Goal: Transaction & Acquisition: Purchase product/service

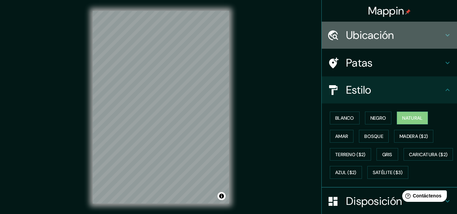
click at [385, 31] on font "Ubicación" at bounding box center [370, 35] width 48 height 14
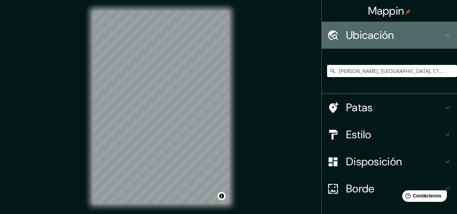
click at [424, 36] on h4 "Ubicación" at bounding box center [394, 35] width 97 height 14
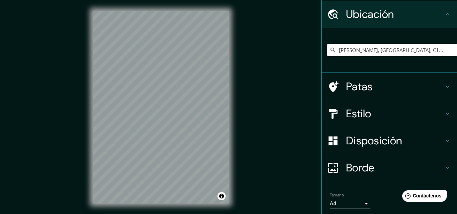
scroll to position [45, 0]
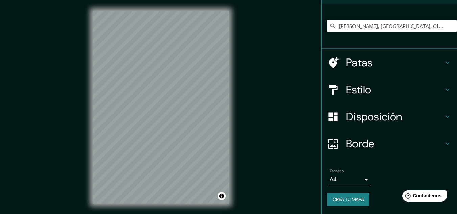
click at [404, 93] on h4 "Estilo" at bounding box center [394, 90] width 97 height 14
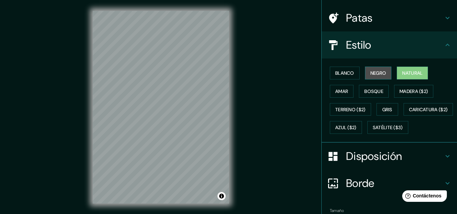
click at [370, 72] on font "Negro" at bounding box center [378, 73] width 16 height 6
click at [405, 76] on font "Natural" at bounding box center [412, 73] width 20 height 6
click at [349, 71] on font "Blanco" at bounding box center [344, 73] width 19 height 6
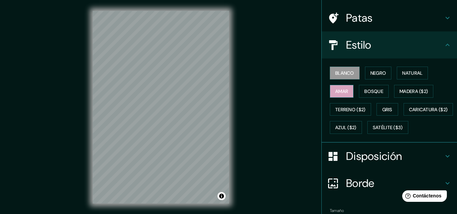
click at [339, 94] on font "Amar" at bounding box center [341, 91] width 13 height 9
click at [359, 95] on button "Bosque" at bounding box center [374, 91] width 30 height 13
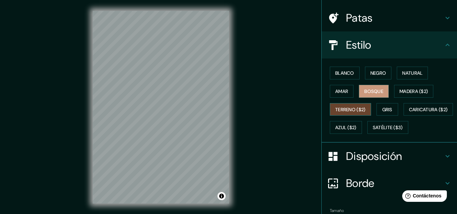
click at [345, 114] on button "Terreno ($2)" at bounding box center [350, 109] width 41 height 13
click at [384, 110] on font "Gris" at bounding box center [387, 110] width 10 height 6
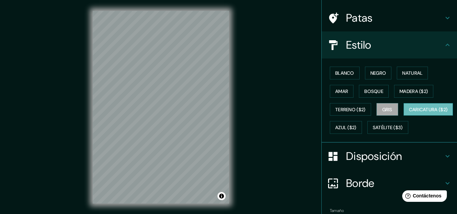
click at [409, 113] on font "Caricatura ($2)" at bounding box center [428, 110] width 39 height 6
click at [356, 125] on font "Azul ($2)" at bounding box center [345, 128] width 21 height 6
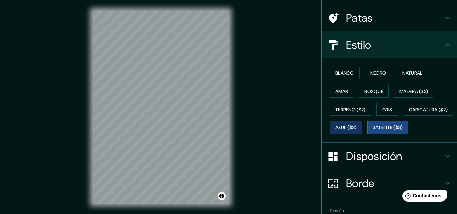
click at [367, 134] on button "Satélite ($3)" at bounding box center [387, 127] width 41 height 13
click at [356, 124] on font "Azul ($2)" at bounding box center [345, 127] width 21 height 9
click at [443, 160] on icon at bounding box center [447, 156] width 8 height 8
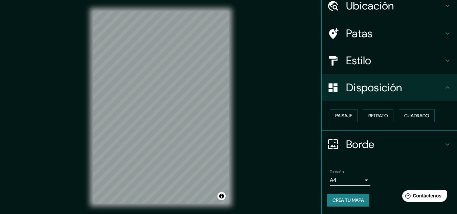
scroll to position [30, 0]
click at [339, 111] on font "Paisaje" at bounding box center [343, 115] width 17 height 9
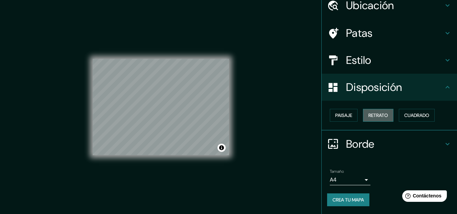
click at [375, 116] on font "Retrato" at bounding box center [378, 115] width 20 height 6
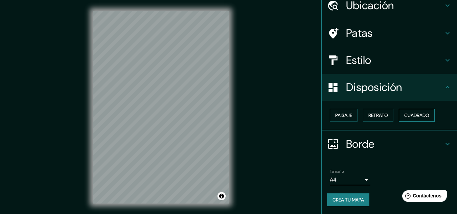
click at [410, 116] on font "Cuadrado" at bounding box center [416, 115] width 25 height 6
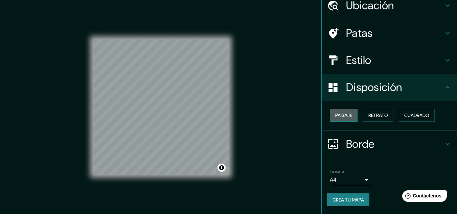
click at [344, 119] on font "Paisaje" at bounding box center [343, 115] width 17 height 9
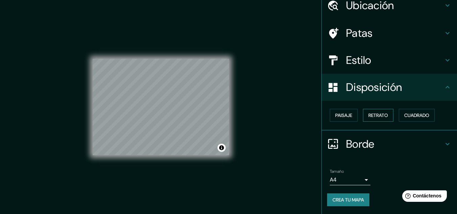
click at [369, 117] on font "Retrato" at bounding box center [378, 115] width 20 height 6
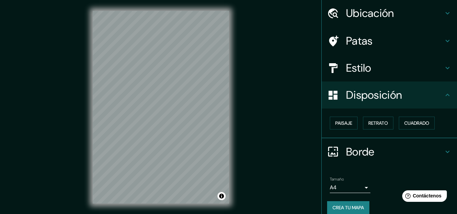
scroll to position [0, 0]
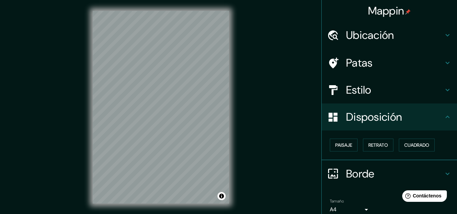
click at [396, 25] on div "Ubicación" at bounding box center [389, 35] width 135 height 27
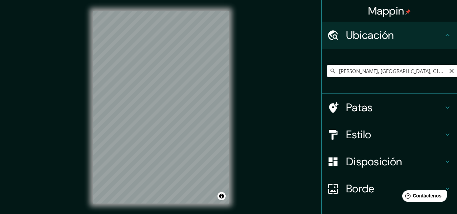
click at [424, 73] on input "[PERSON_NAME], [GEOGRAPHIC_DATA], C1429, [GEOGRAPHIC_DATA]" at bounding box center [392, 71] width 130 height 12
click at [436, 106] on h4 "Patas" at bounding box center [394, 108] width 97 height 14
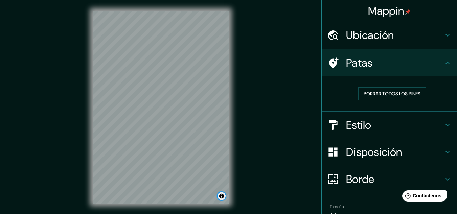
click at [220, 197] on button "Activar o desactivar atribución" at bounding box center [221, 196] width 8 height 8
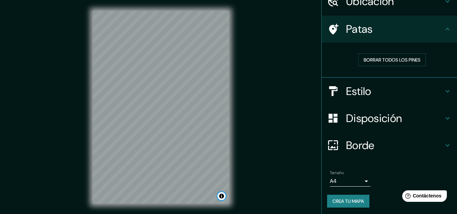
scroll to position [35, 0]
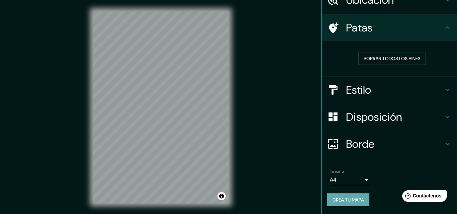
click at [354, 202] on font "Crea tu mapa" at bounding box center [347, 200] width 31 height 6
click at [336, 200] on font "Crea tu mapa" at bounding box center [347, 200] width 31 height 6
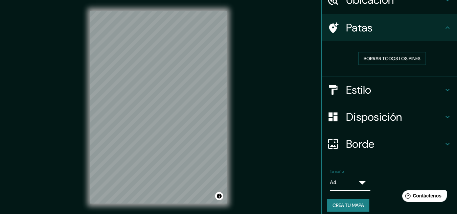
click at [358, 182] on body "Mappin Ubicación [PERSON_NAME], [GEOGRAPHIC_DATA], C1429, [GEOGRAPHIC_DATA] Pat…" at bounding box center [228, 107] width 457 height 214
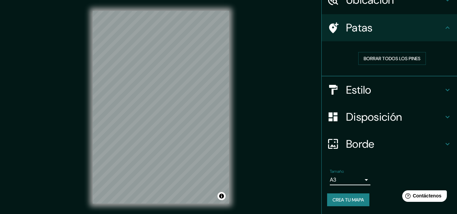
click at [352, 194] on button "Crea tu mapa" at bounding box center [348, 199] width 42 height 13
click at [350, 199] on div "Crea tu mapa" at bounding box center [389, 199] width 124 height 13
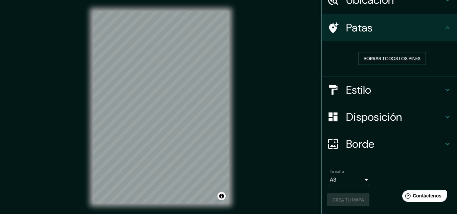
click at [350, 199] on div "Crea tu mapa" at bounding box center [389, 199] width 124 height 13
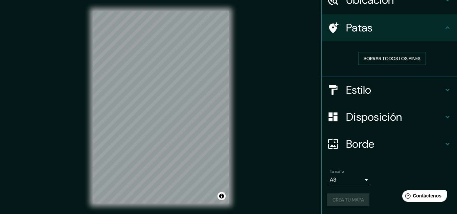
click at [350, 199] on div "Crea tu mapa" at bounding box center [389, 199] width 124 height 13
click at [344, 197] on font "Crea tu mapa" at bounding box center [347, 200] width 31 height 6
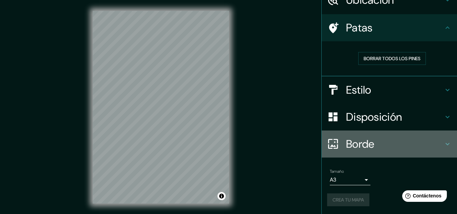
drag, startPoint x: 344, startPoint y: 197, endPoint x: 415, endPoint y: 157, distance: 81.8
click at [415, 157] on div "Borde" at bounding box center [389, 144] width 135 height 27
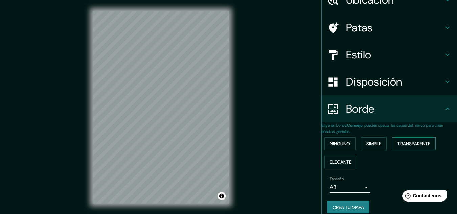
click at [417, 148] on font "Transparente" at bounding box center [413, 143] width 33 height 9
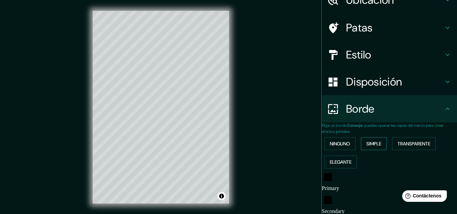
click at [376, 145] on font "Simple" at bounding box center [373, 144] width 15 height 6
click at [349, 145] on font "Ninguno" at bounding box center [340, 144] width 20 height 6
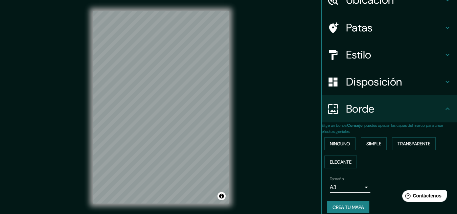
drag, startPoint x: 86, startPoint y: 136, endPoint x: 360, endPoint y: 209, distance: 283.7
click at [360, 209] on font "Crea tu mapa" at bounding box center [347, 207] width 31 height 9
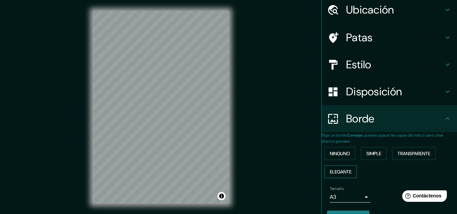
scroll to position [49, 0]
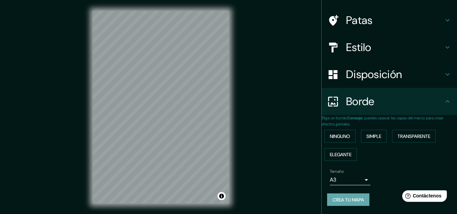
click at [341, 202] on font "Crea tu mapa" at bounding box center [347, 200] width 31 height 6
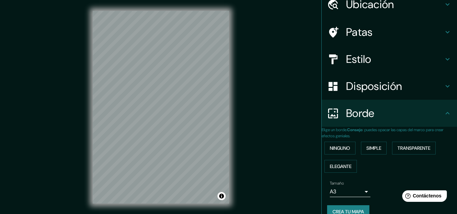
scroll to position [0, 0]
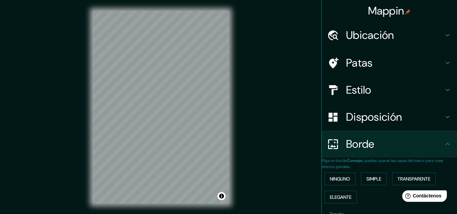
click at [410, 29] on h4 "Ubicación" at bounding box center [394, 35] width 97 height 14
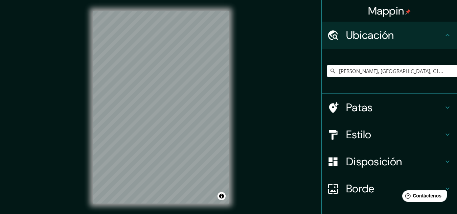
click at [410, 29] on h4 "Ubicación" at bounding box center [394, 35] width 97 height 14
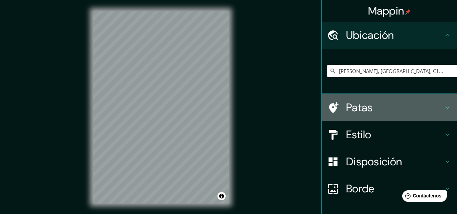
click at [401, 118] on div "Patas" at bounding box center [389, 107] width 135 height 27
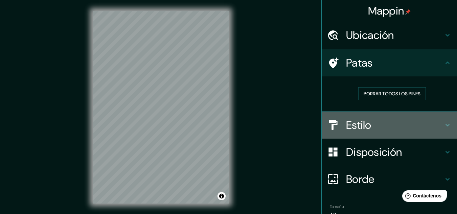
click at [402, 125] on h4 "Estilo" at bounding box center [394, 125] width 97 height 14
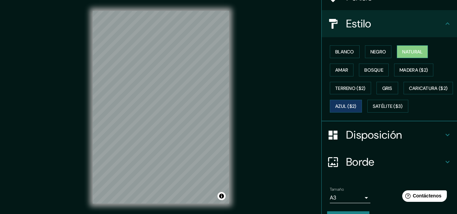
scroll to position [68, 0]
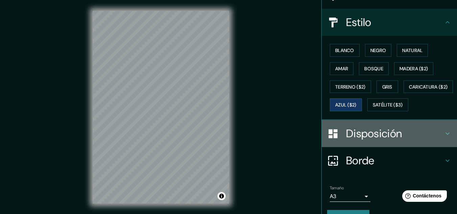
click at [382, 141] on font "Disposición" at bounding box center [374, 133] width 56 height 14
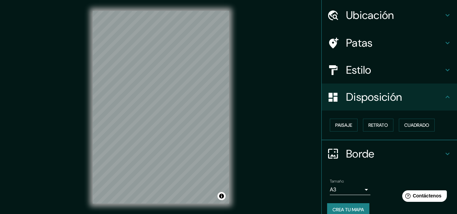
scroll to position [30, 0]
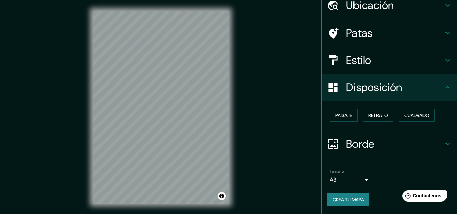
click at [347, 200] on font "Crea tu mapa" at bounding box center [347, 200] width 31 height 6
click at [343, 201] on div "Crea tu mapa" at bounding box center [389, 199] width 124 height 13
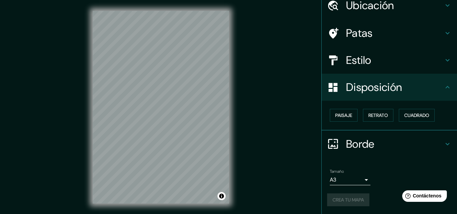
click at [343, 201] on div "Crea tu mapa" at bounding box center [389, 199] width 124 height 13
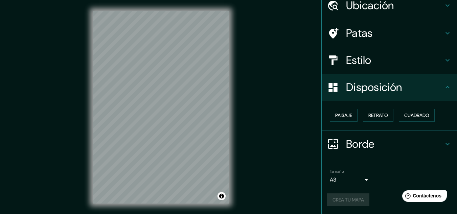
click at [343, 201] on div "Crea tu mapa" at bounding box center [389, 199] width 124 height 13
drag, startPoint x: 343, startPoint y: 201, endPoint x: 364, endPoint y: 170, distance: 37.1
click at [364, 170] on div "Tamaño A3 single" at bounding box center [350, 177] width 41 height 16
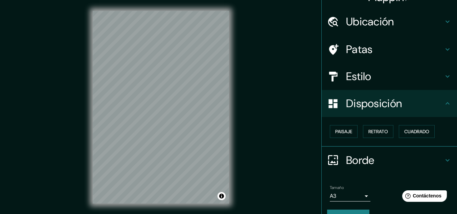
scroll to position [0, 0]
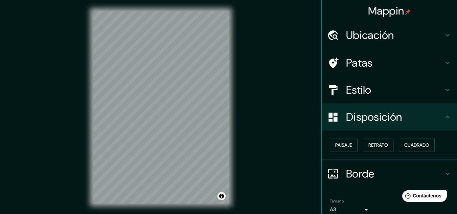
click at [409, 65] on h4 "Patas" at bounding box center [394, 63] width 97 height 14
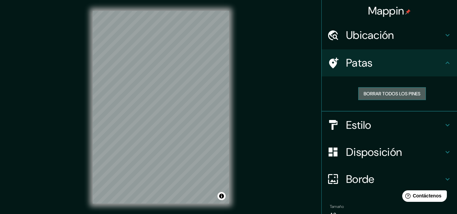
click at [409, 94] on font "Borrar todos los pines" at bounding box center [392, 94] width 57 height 6
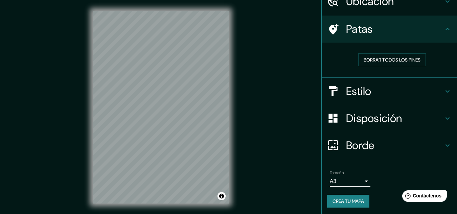
click at [355, 202] on font "Crea tu mapa" at bounding box center [347, 201] width 31 height 6
click at [355, 202] on div "Crea tu mapa" at bounding box center [389, 201] width 124 height 13
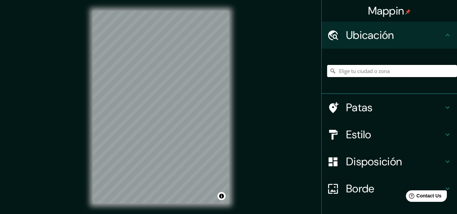
click at [363, 65] on input "Elige tu ciudad o zona" at bounding box center [392, 71] width 130 height 12
click at [349, 72] on input "Elige tu ciudad o zona" at bounding box center [392, 71] width 130 height 12
click at [342, 69] on input "Elige tu ciudad o zona" at bounding box center [392, 71] width 130 height 12
paste input "Av. Ruiz Huidobro 4040, C1430 Cdad. Autónoma de Buenos Aires"
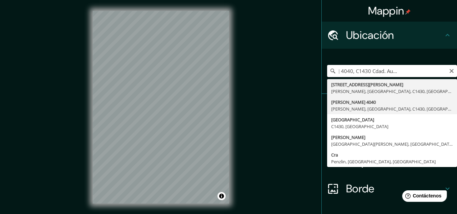
type input "Ruiz Huidobro 4040, Saavedra, Buenos Aires, C1430, Argentina"
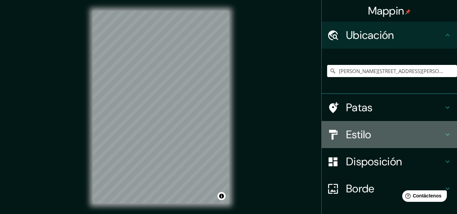
click at [382, 133] on h4 "Estilo" at bounding box center [394, 135] width 97 height 14
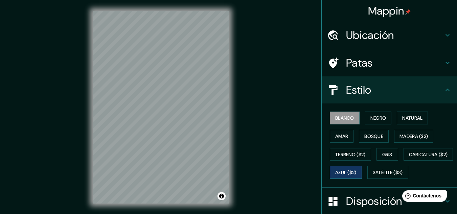
click at [356, 170] on font "Azul ($2)" at bounding box center [345, 173] width 21 height 6
click at [259, 104] on div "Mappin Ubicación Ruiz Huidobro 4040, Saavedra, Buenos Aires, C1430, Argentina P…" at bounding box center [228, 112] width 457 height 225
click at [437, 90] on h4 "Estilo" at bounding box center [394, 90] width 97 height 14
click at [445, 89] on icon at bounding box center [447, 90] width 4 height 2
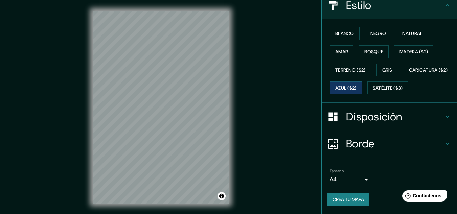
scroll to position [101, 0]
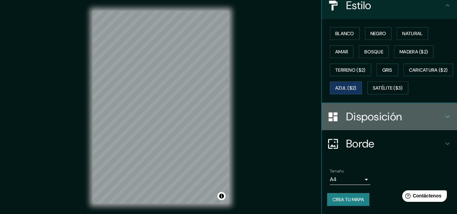
click at [412, 121] on h4 "Disposición" at bounding box center [394, 117] width 97 height 14
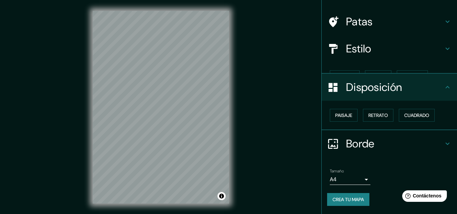
scroll to position [30, 0]
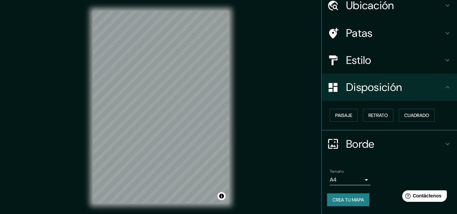
click at [354, 198] on font "Crea tu mapa" at bounding box center [347, 200] width 31 height 6
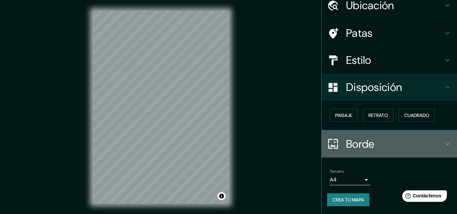
click at [328, 142] on icon at bounding box center [333, 144] width 12 height 12
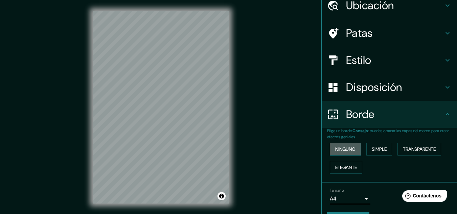
click at [352, 149] on button "Ninguno" at bounding box center [345, 149] width 31 height 13
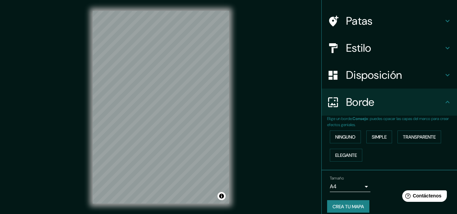
scroll to position [49, 0]
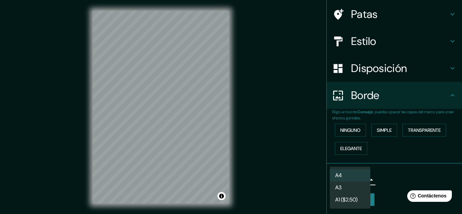
click at [357, 183] on body "Mappin Ubicación Ruiz Huidobro 4040, Saavedra, Buenos Aires, C1430, Argentina P…" at bounding box center [231, 107] width 462 height 214
click at [353, 188] on li "A3" at bounding box center [350, 188] width 41 height 13
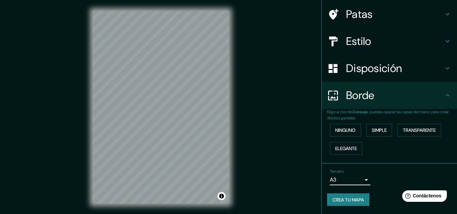
click at [362, 196] on button "Crea tu mapa" at bounding box center [348, 199] width 42 height 13
click at [362, 196] on div "Crea tu mapa" at bounding box center [389, 199] width 124 height 13
click at [360, 201] on font "Crea tu mapa" at bounding box center [347, 200] width 31 height 6
drag, startPoint x: 275, startPoint y: 78, endPoint x: 271, endPoint y: 78, distance: 3.7
click at [275, 78] on div "Mappin Ubicación Ruiz Huidobro 4040, Saavedra, Buenos Aires, C1430, Argentina P…" at bounding box center [228, 112] width 457 height 225
